Goal: Information Seeking & Learning: Learn about a topic

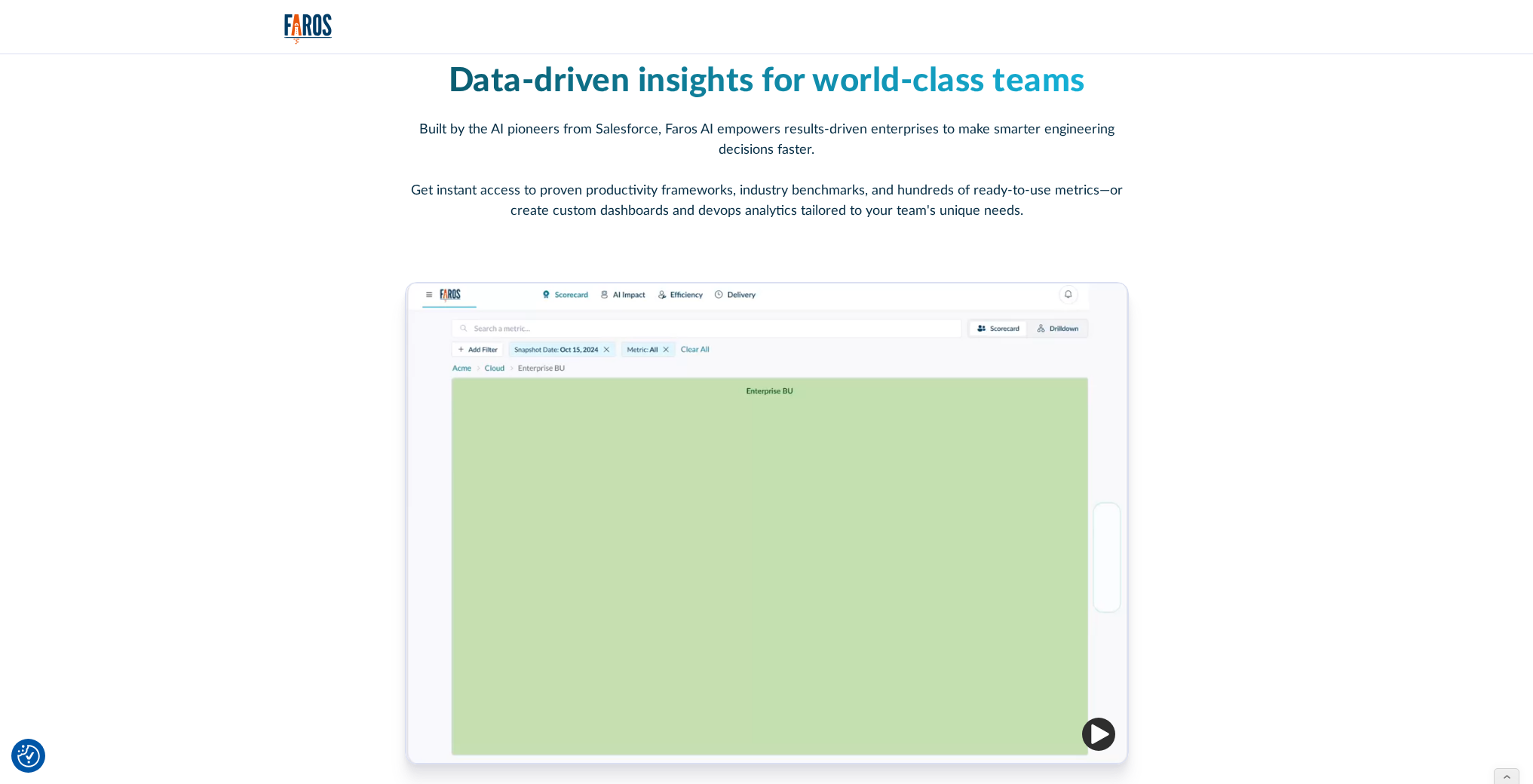
scroll to position [576, 0]
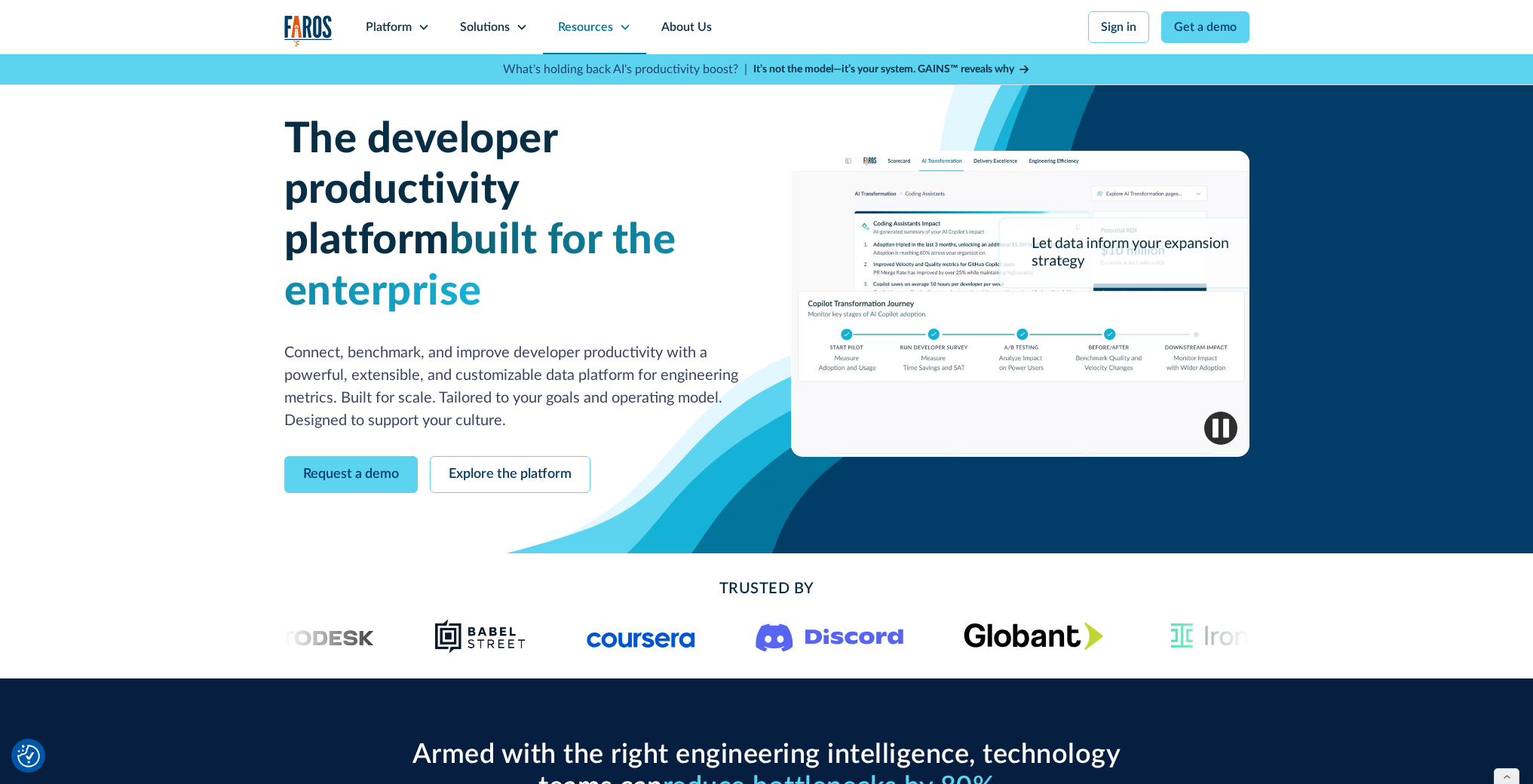
click at [624, 32] on icon at bounding box center [625, 27] width 12 height 12
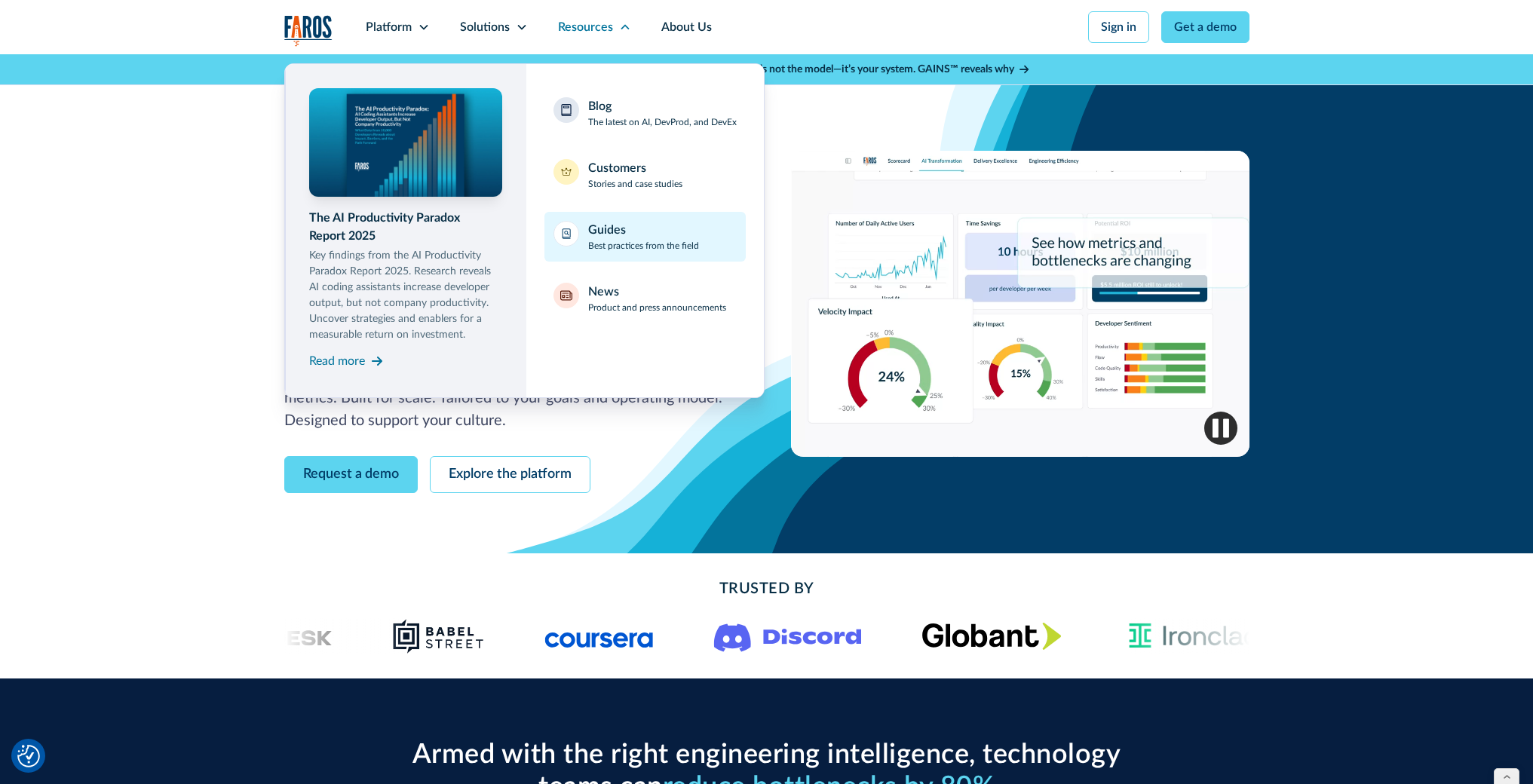
click at [649, 235] on div "Guides Best practices from the field" at bounding box center [643, 236] width 111 height 31
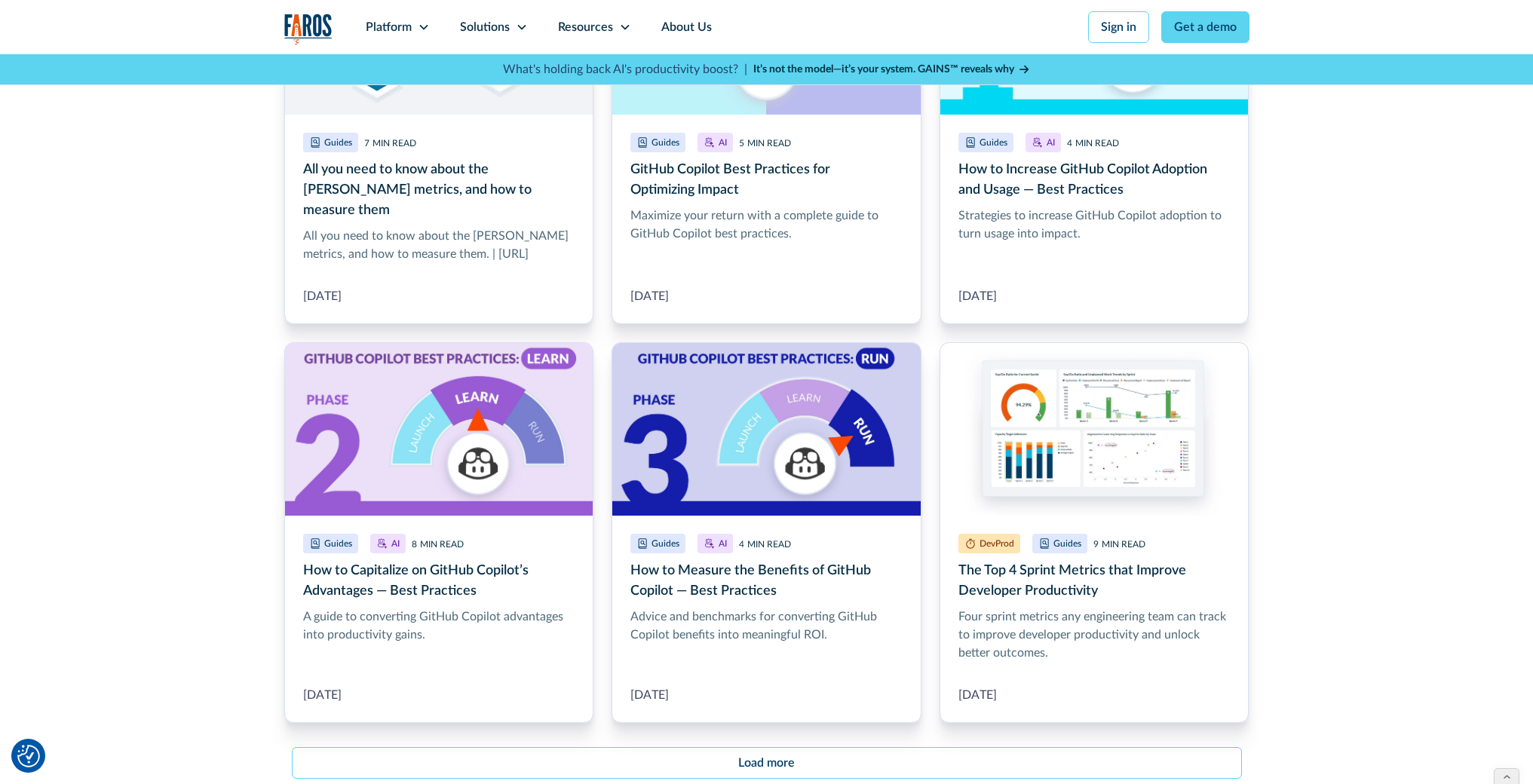
scroll to position [1550, 0]
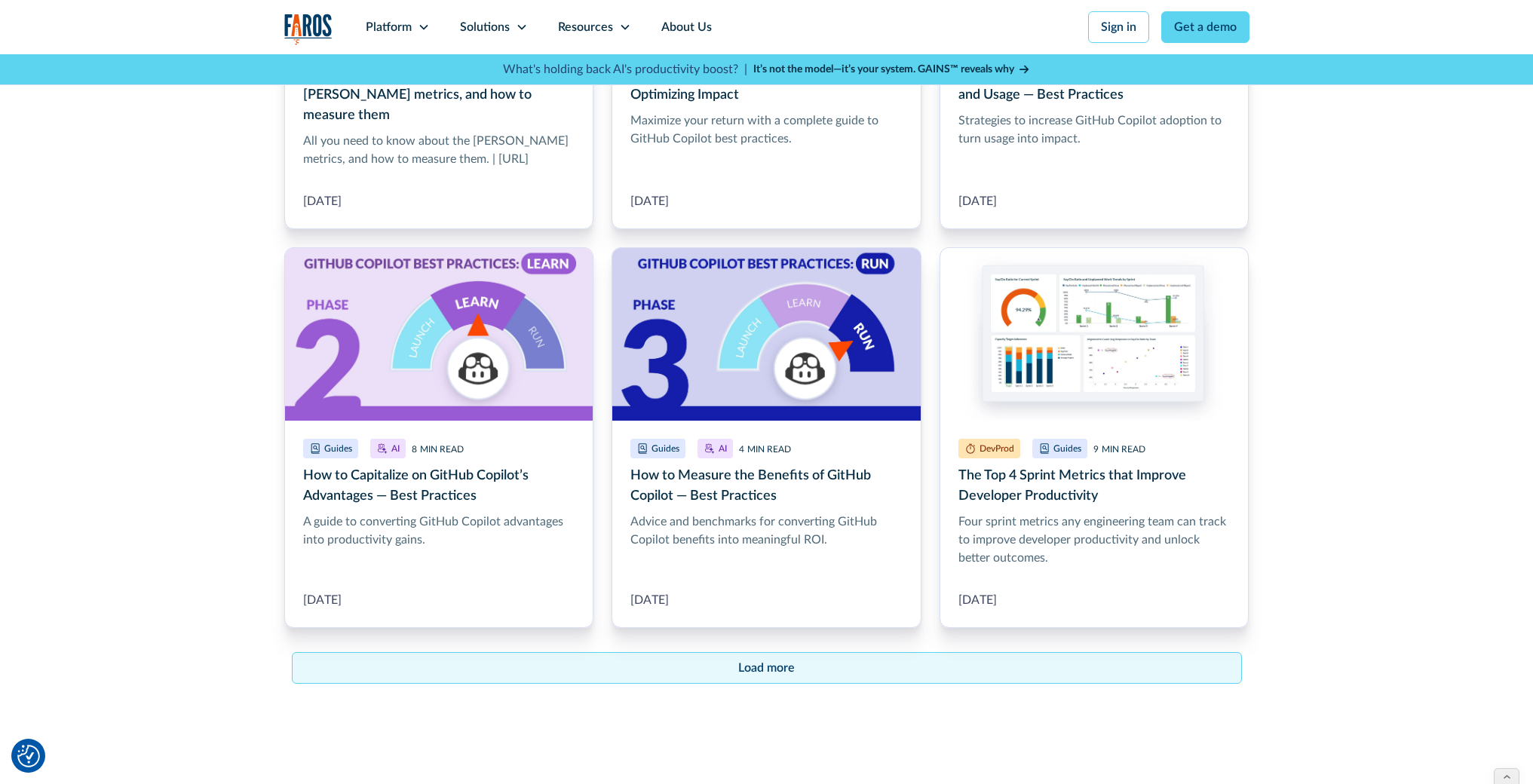
click at [785, 652] on link "Load more" at bounding box center [766, 667] width 950 height 31
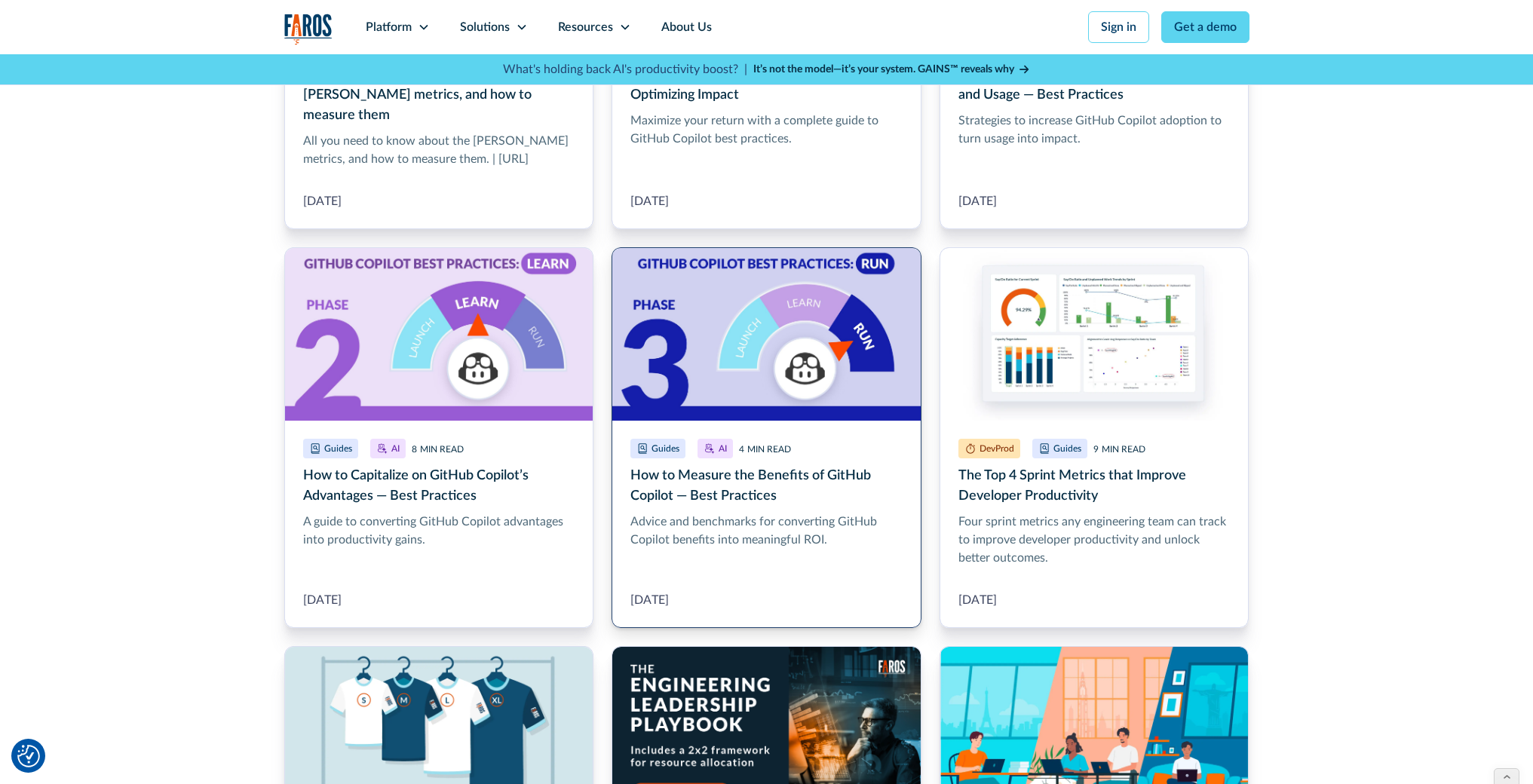
scroll to position [1844, 0]
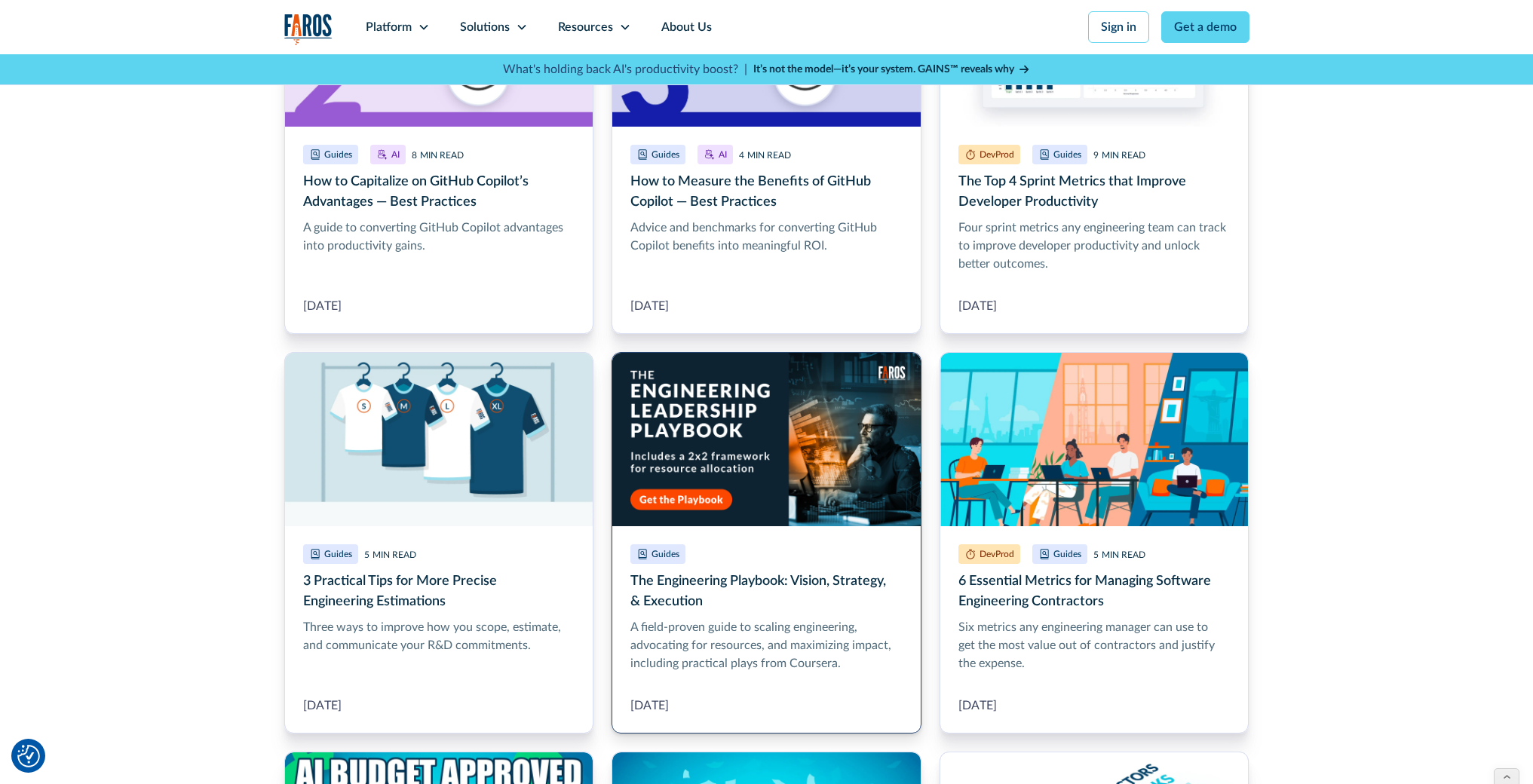
click at [788, 521] on link "The Engineering Playbook: Vision, Strategy, & Execution" at bounding box center [766, 543] width 310 height 381
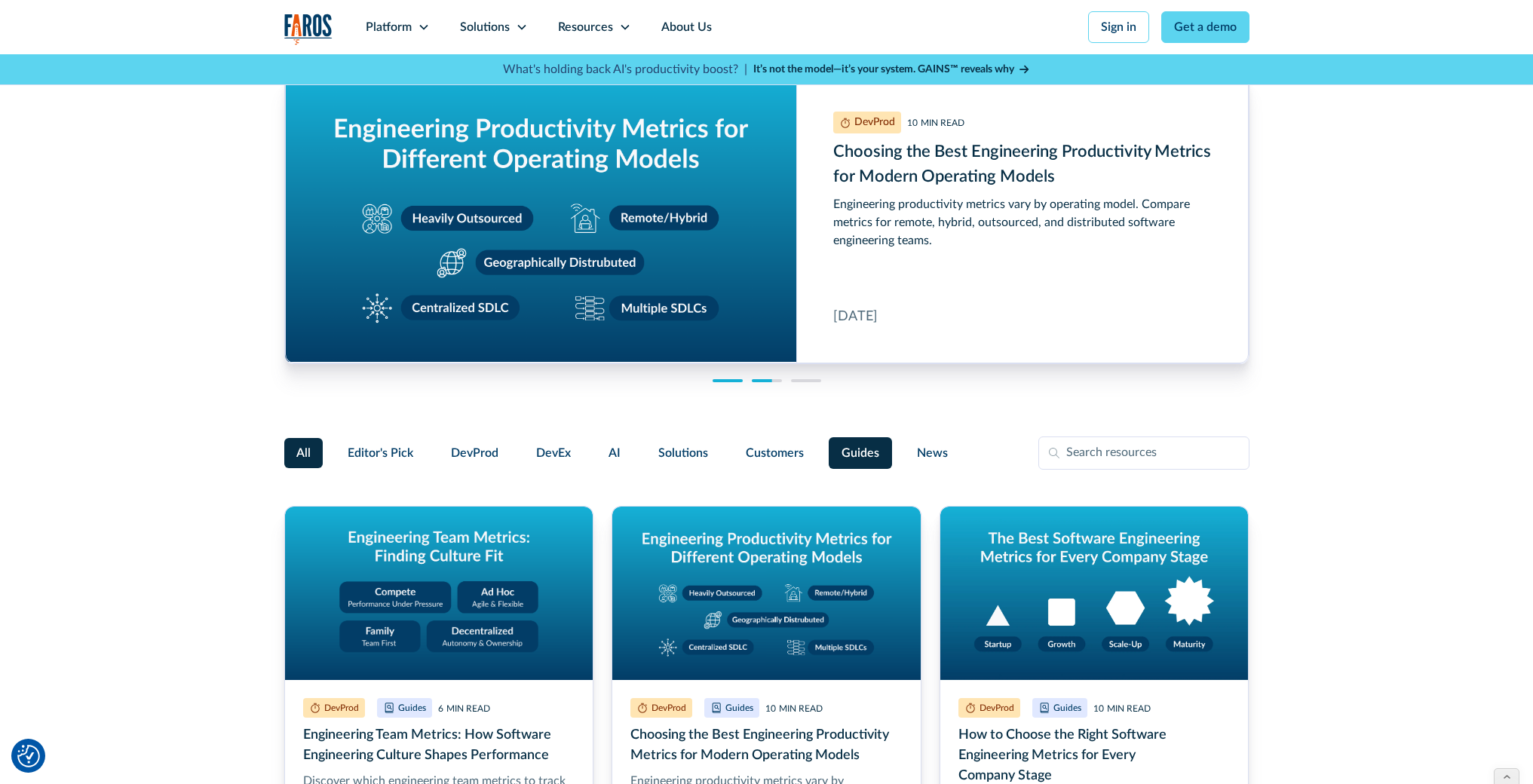
scroll to position [0, 0]
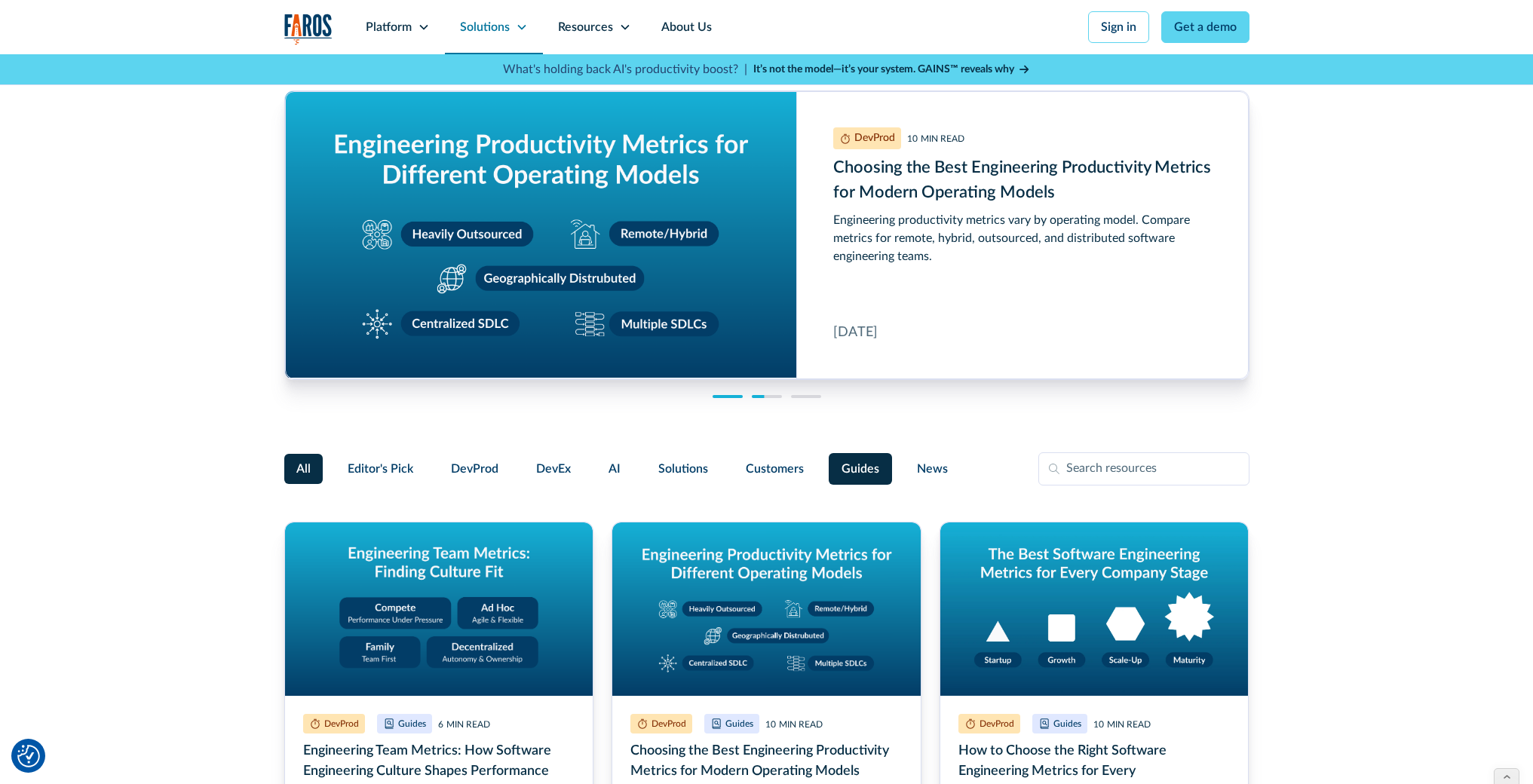
click at [520, 32] on icon at bounding box center [521, 27] width 12 height 12
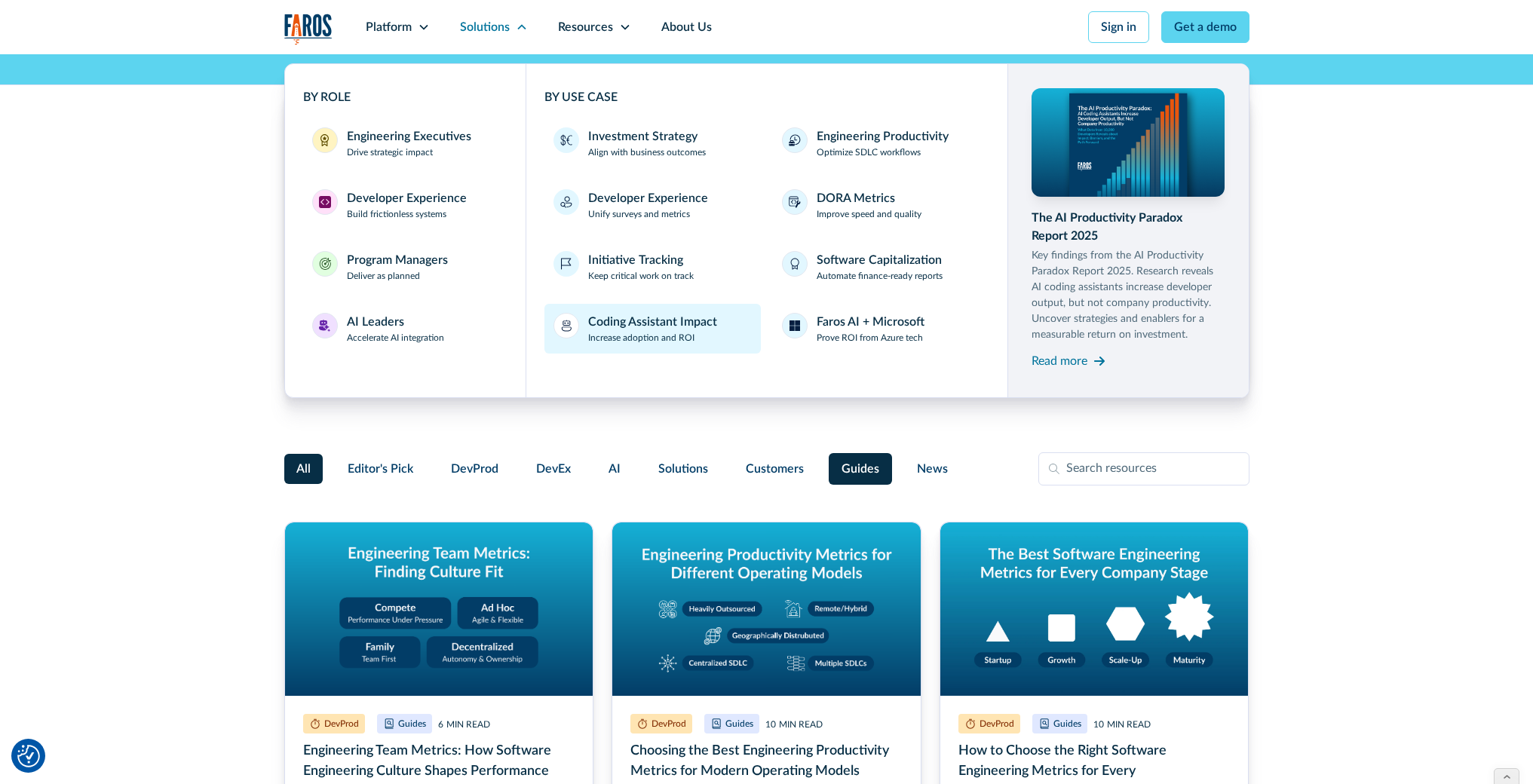
click at [625, 331] on p "Increase adoption and ROI" at bounding box center [641, 337] width 107 height 13
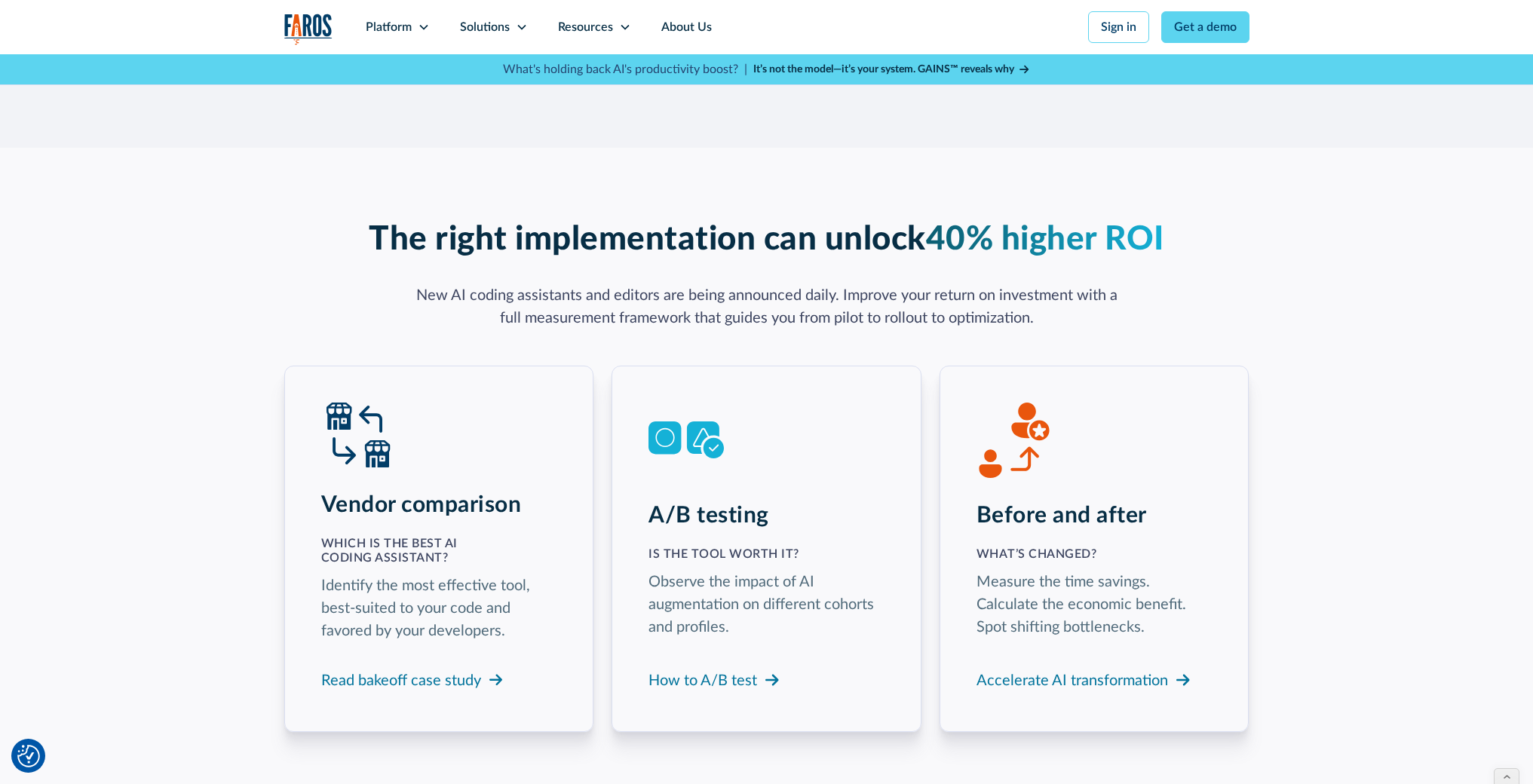
scroll to position [2321, 0]
click at [432, 669] on div "Read bakeoff case study" at bounding box center [401, 680] width 160 height 23
